Goal: Information Seeking & Learning: Learn about a topic

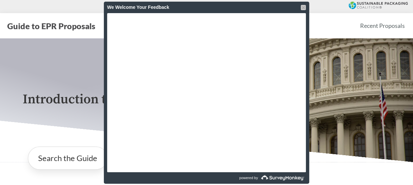
click at [302, 7] on div at bounding box center [303, 7] width 5 height 5
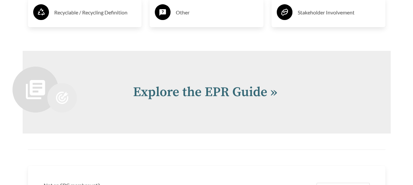
scroll to position [1316, 0]
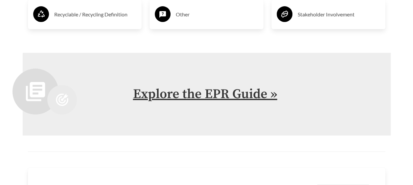
click at [213, 94] on link "Explore the EPR Guide »" at bounding box center [205, 94] width 144 height 16
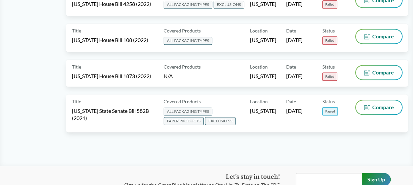
scroll to position [4062, 0]
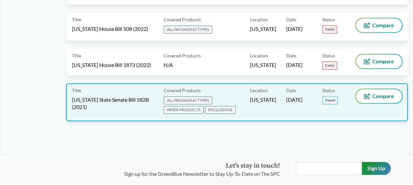
click at [329, 96] on span "Passed" at bounding box center [329, 100] width 15 height 8
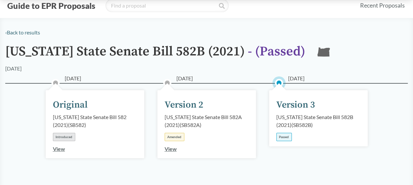
scroll to position [22, 0]
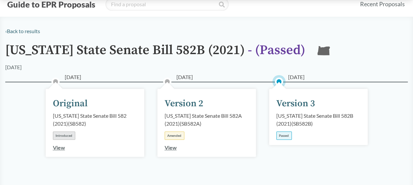
click at [287, 137] on div "Passed" at bounding box center [283, 136] width 15 height 8
click at [289, 104] on div "Version 3" at bounding box center [295, 104] width 39 height 14
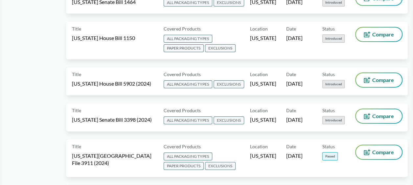
scroll to position [1089, 0]
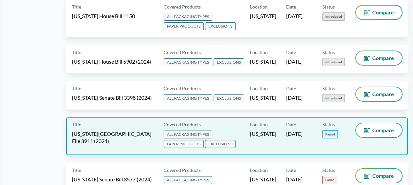
click at [331, 130] on span "Passed" at bounding box center [329, 134] width 15 height 8
